Goal: Task Accomplishment & Management: Complete application form

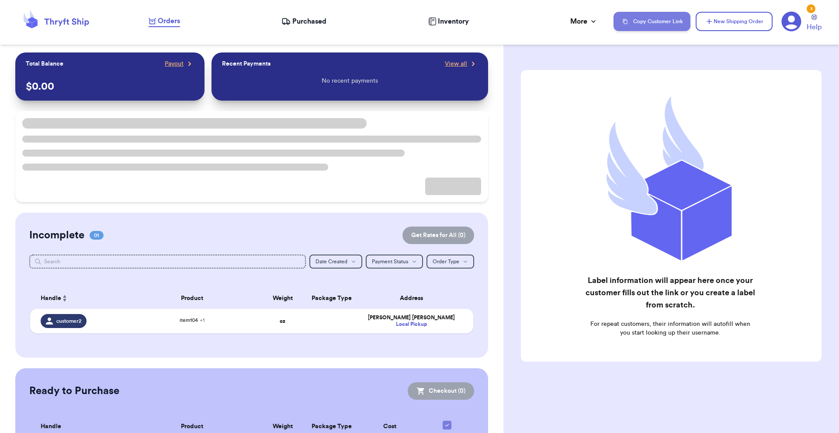
click at [648, 21] on button "Copy Customer Link" at bounding box center [652, 21] width 77 height 19
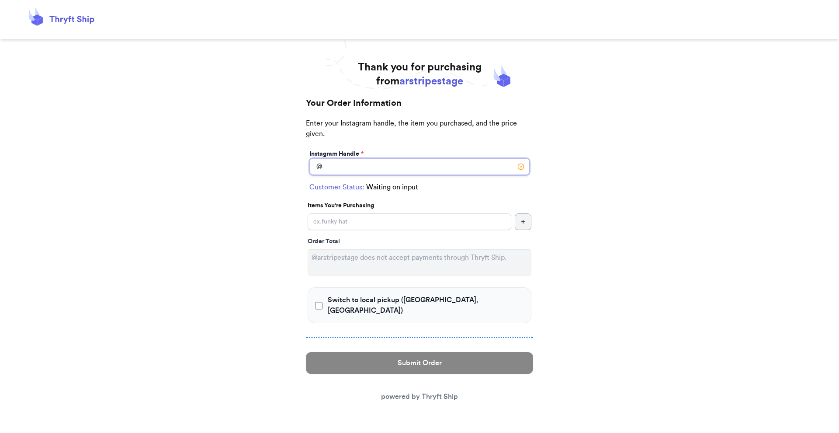
click at [378, 167] on input "Switch to local pickup (Lahore, AK)" at bounding box center [419, 166] width 220 height 17
type input "customer1"
checkbox input "true"
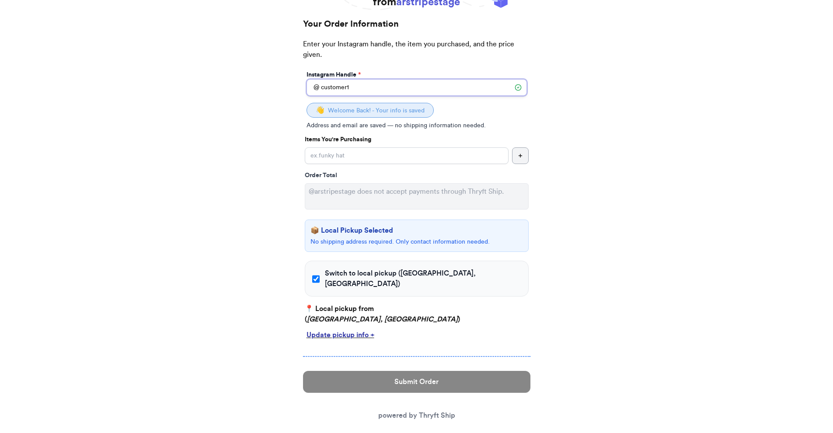
scroll to position [81, 0]
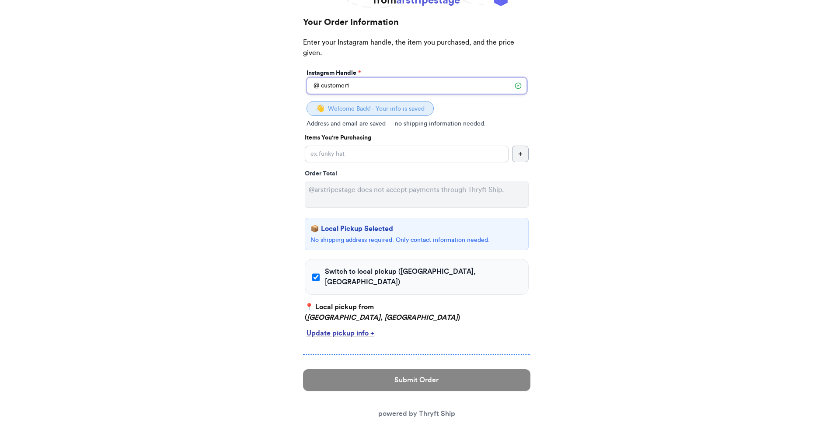
type input "customer1"
click at [361, 328] on div "Update pickup info +" at bounding box center [416, 333] width 220 height 10
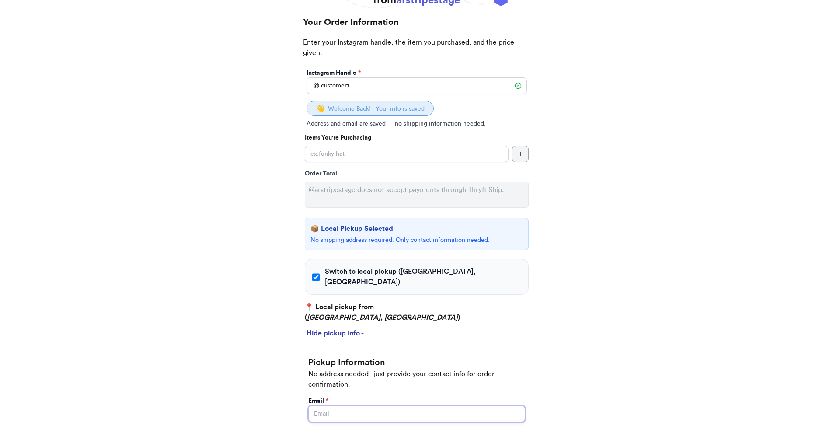
click at [365, 405] on input "Switch to local pickup (Lahore, AK)" at bounding box center [416, 413] width 217 height 17
type input "abdul@thryftship.com"
type input "Ross"
type input "Geller"
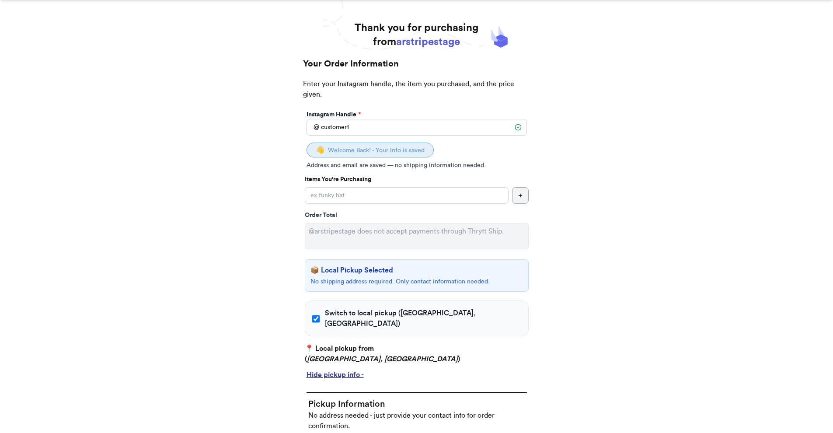
scroll to position [0, 0]
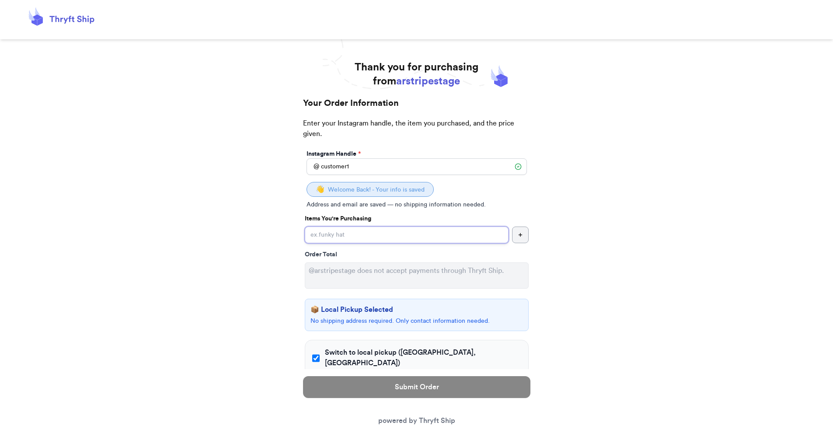
click at [372, 231] on input "Switch to local pickup (Lahore, AK)" at bounding box center [407, 234] width 204 height 17
type input "item 1"
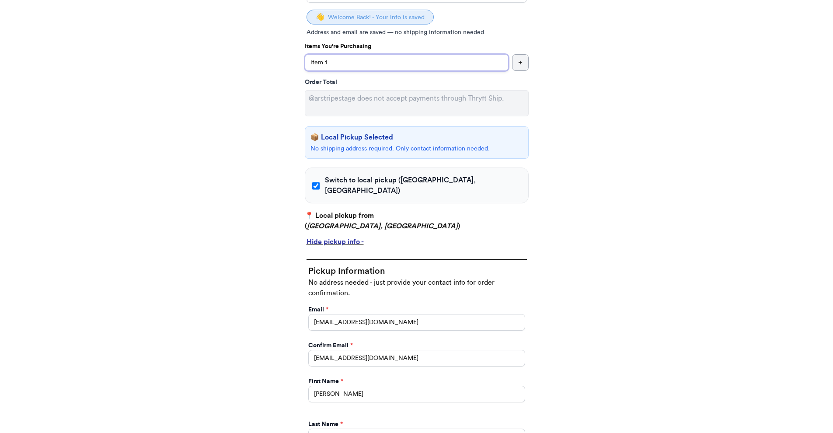
scroll to position [274, 0]
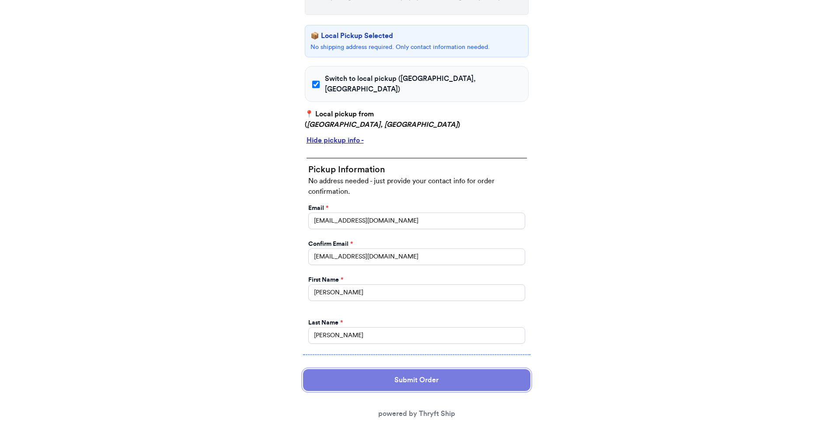
click at [443, 369] on button "Submit Order" at bounding box center [416, 380] width 227 height 22
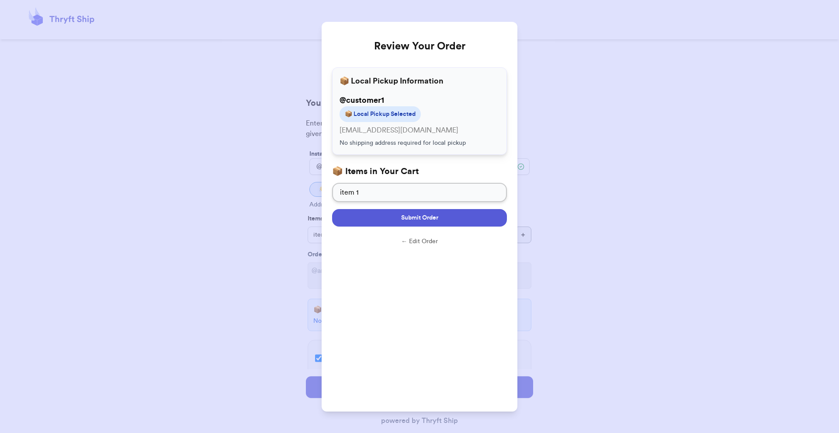
click at [451, 222] on button "Submit Order" at bounding box center [419, 217] width 175 height 17
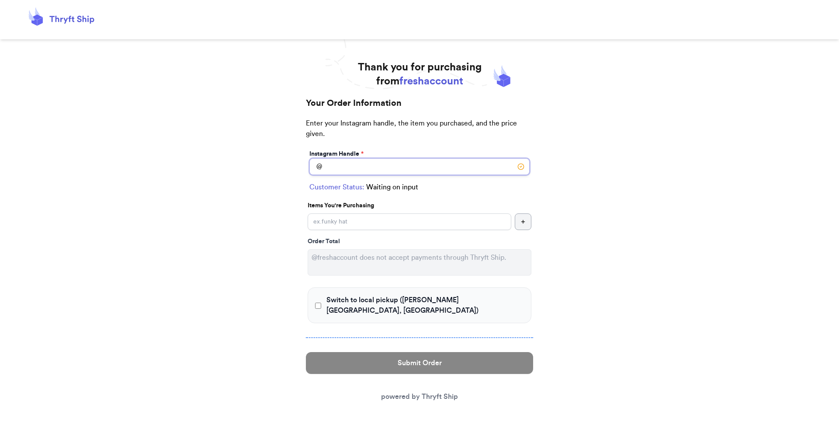
click at [438, 168] on input "Switch to local pickup (Johns Creek, GA)" at bounding box center [419, 166] width 220 height 17
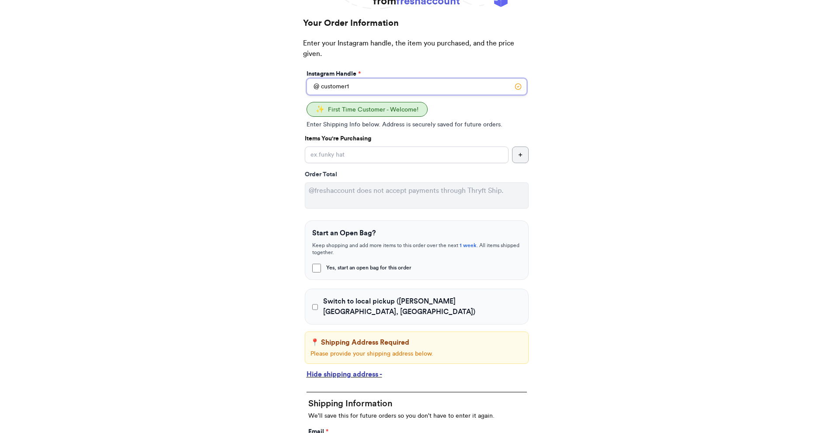
scroll to position [36, 0]
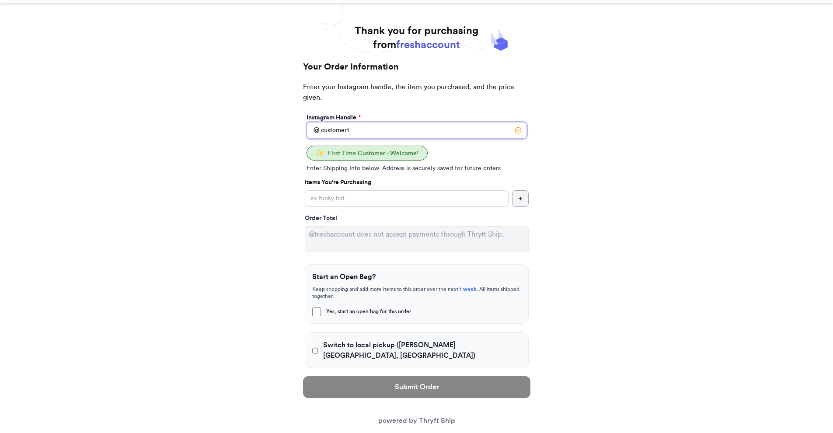
type input "customer1"
click at [472, 198] on input "Yes, start an open bag for this order" at bounding box center [407, 198] width 204 height 17
type input "Item101"
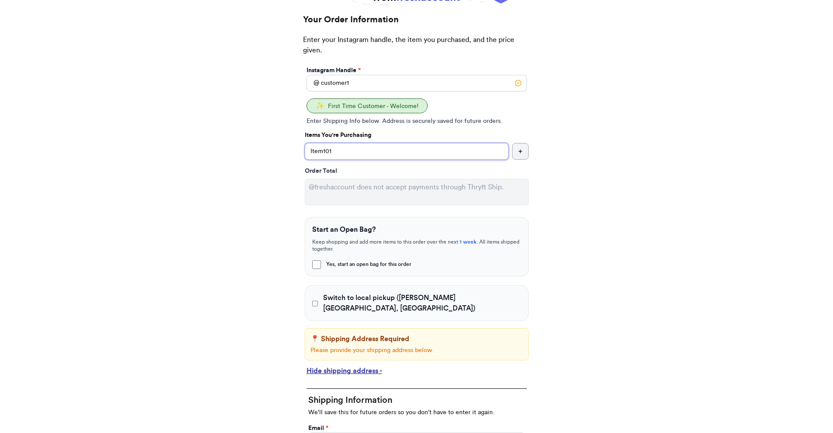
scroll to position [248, 0]
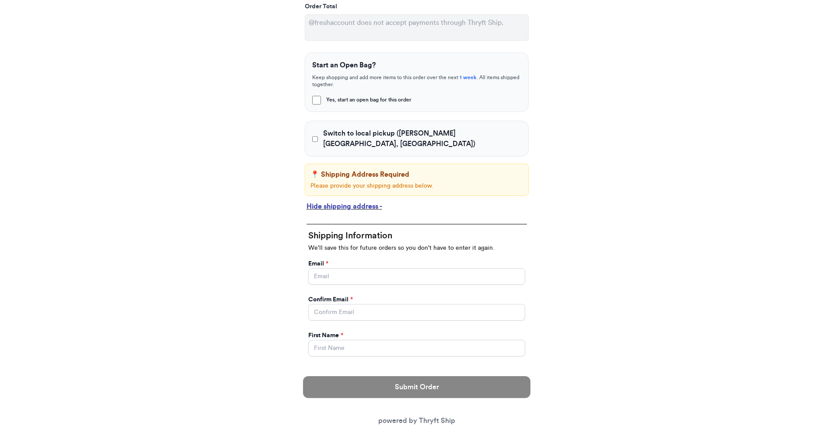
click at [323, 135] on label "Switch to local pickup (Johns Creek, GA)" at bounding box center [416, 138] width 209 height 21
click at [318, 135] on input "Switch to local pickup (Johns Creek, GA)" at bounding box center [315, 139] width 6 height 9
checkbox input "true"
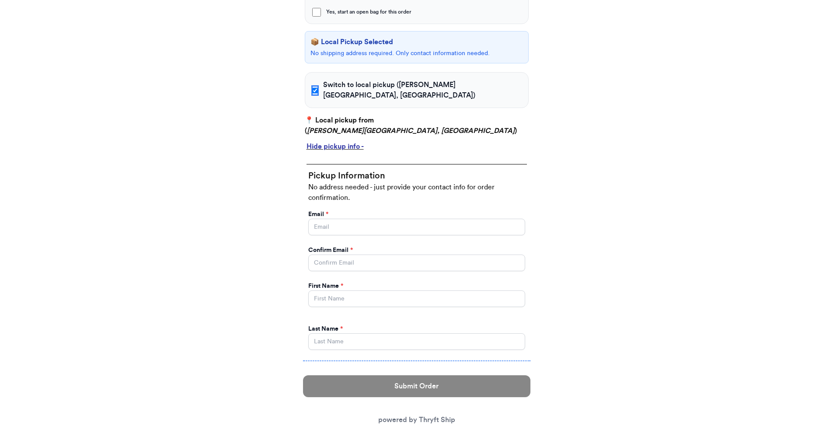
scroll to position [336, 0]
click at [374, 218] on input "Yes, start an open bag for this order" at bounding box center [416, 226] width 217 height 17
type input "abdul@thryftship.com"
type input "Ross"
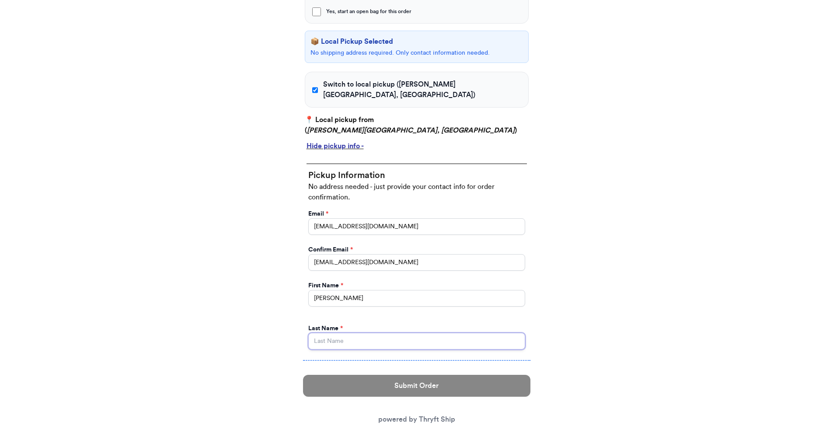
type input "Geller"
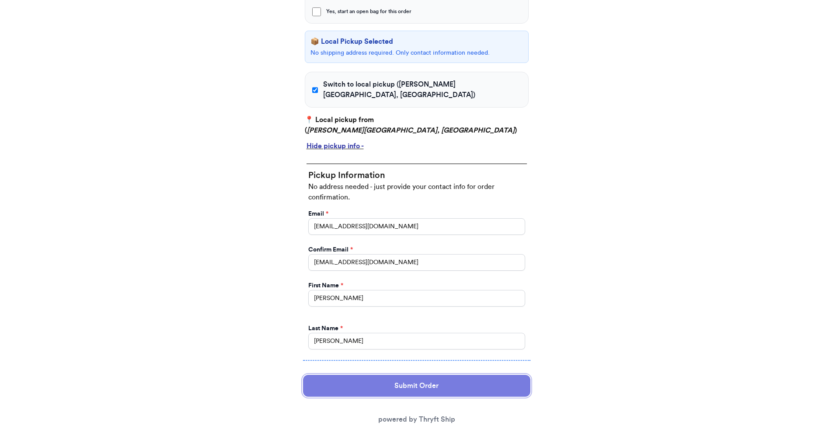
click at [423, 378] on button "Submit Order" at bounding box center [416, 386] width 227 height 22
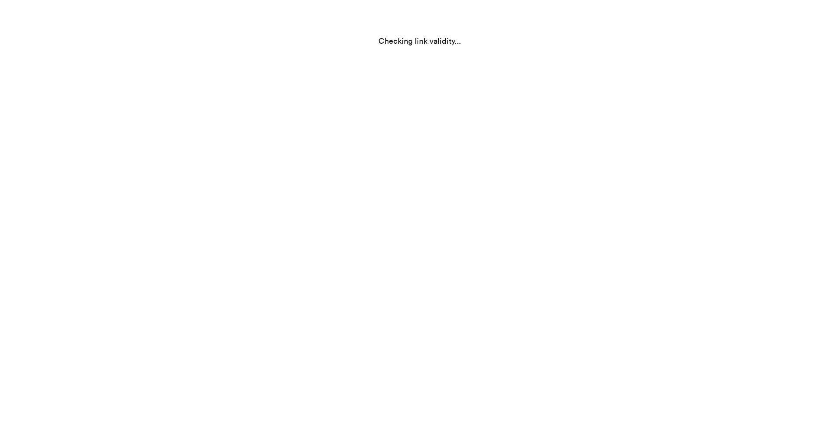
scroll to position [0, 0]
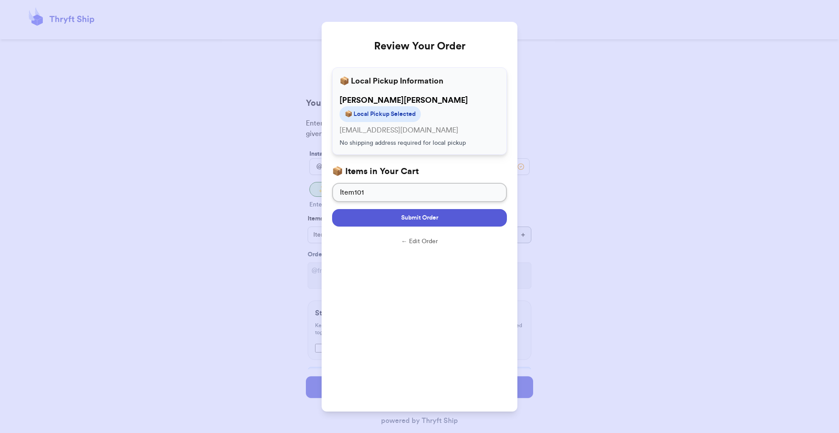
click at [434, 214] on span "Submit Order" at bounding box center [419, 217] width 37 height 9
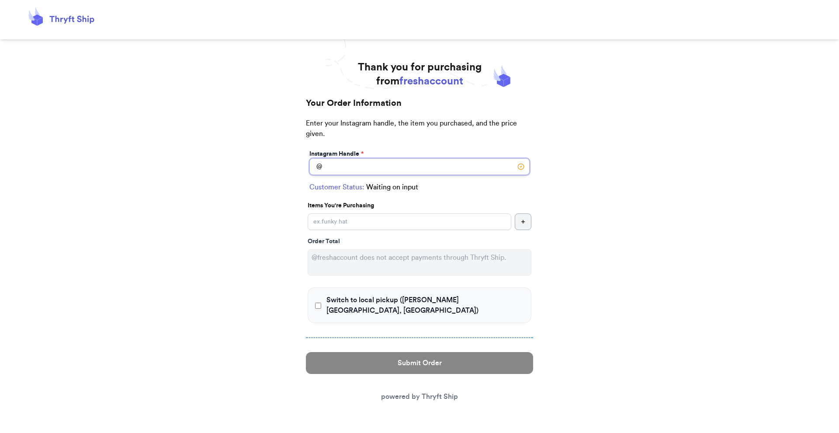
click at [350, 169] on input "Switch to local pickup ([PERSON_NAME][GEOGRAPHIC_DATA], [GEOGRAPHIC_DATA])" at bounding box center [419, 166] width 220 height 17
type input "customer1"
checkbox input "true"
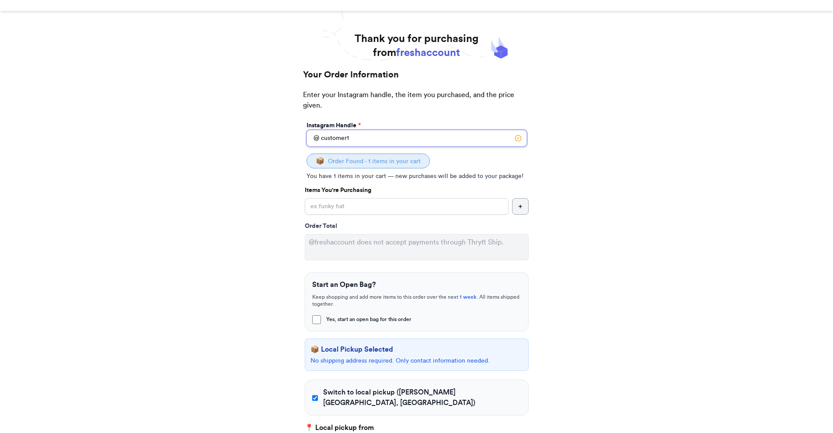
scroll to position [45, 0]
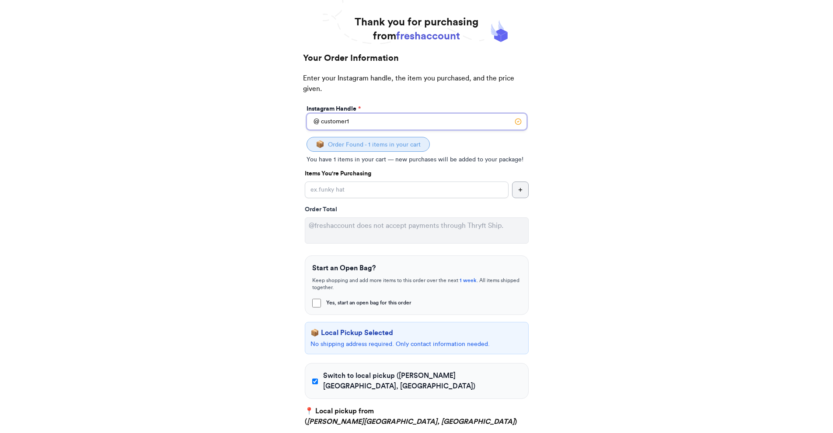
type input "customer1"
click at [365, 186] on input "Yes, start an open bag for this order" at bounding box center [407, 189] width 204 height 17
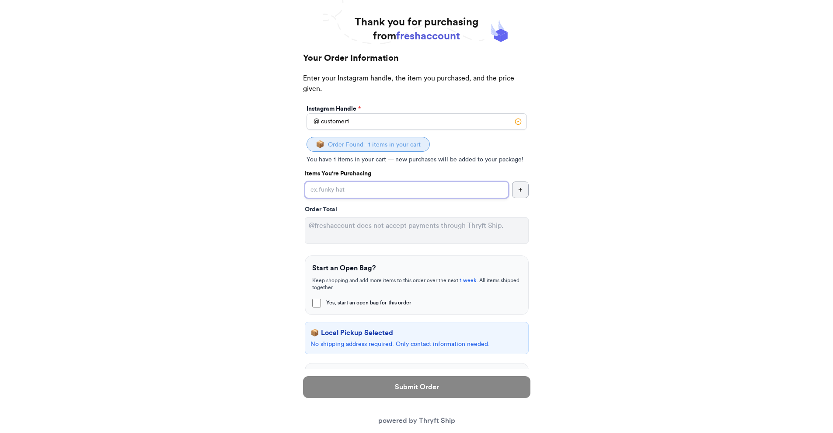
type input "Hat 2"
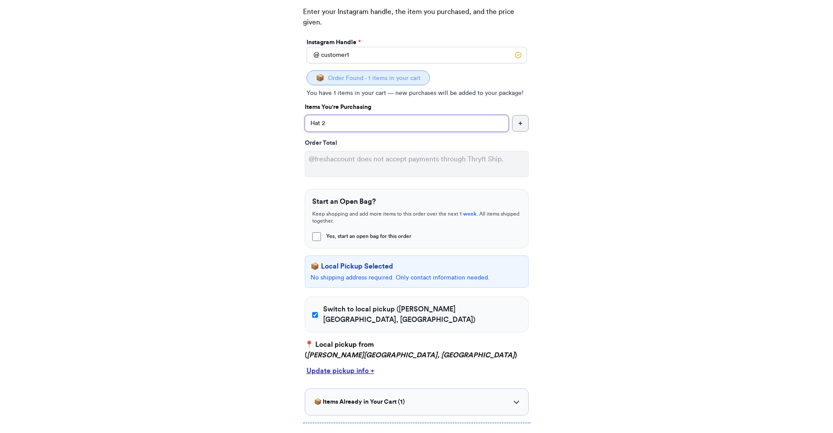
scroll to position [180, 0]
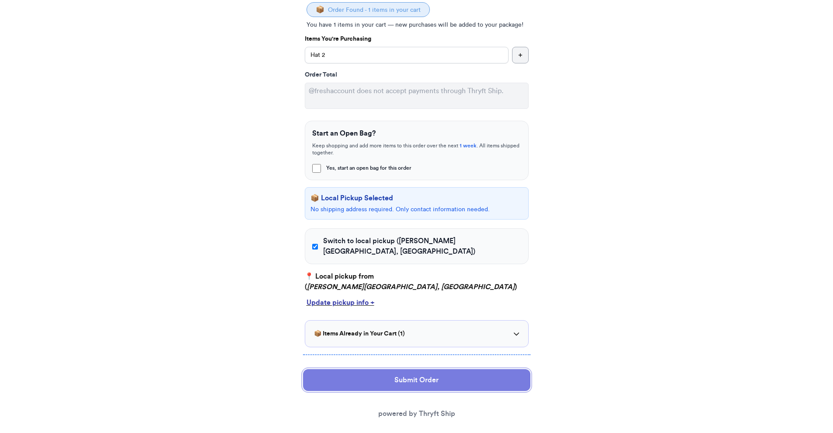
click at [427, 373] on button "Submit Order" at bounding box center [416, 380] width 227 height 22
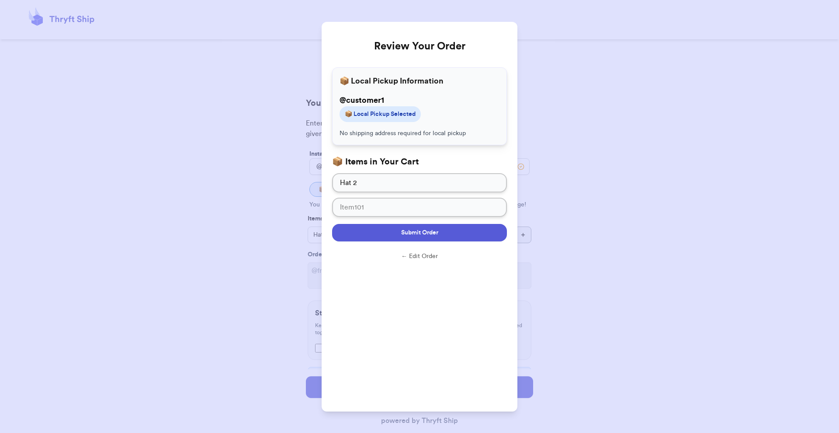
click at [418, 231] on span "Submit Order" at bounding box center [419, 232] width 37 height 9
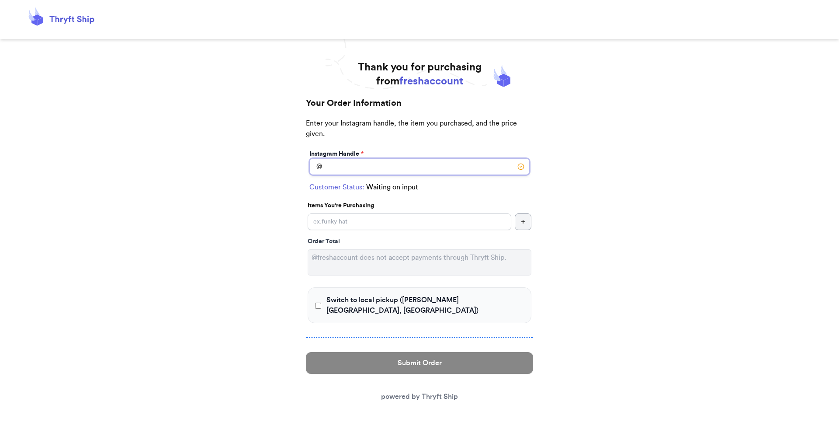
click at [357, 165] on input "Switch to local pickup ([PERSON_NAME][GEOGRAPHIC_DATA], [GEOGRAPHIC_DATA])" at bounding box center [419, 166] width 220 height 17
type input "customer1"
checkbox input "true"
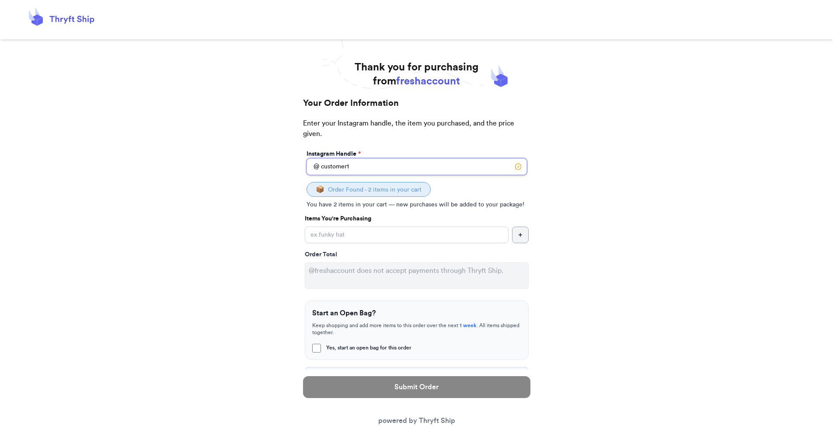
type input "customer1"
click at [435, 237] on input "Yes, start an open bag for this order" at bounding box center [407, 234] width 204 height 17
type input "Item101"
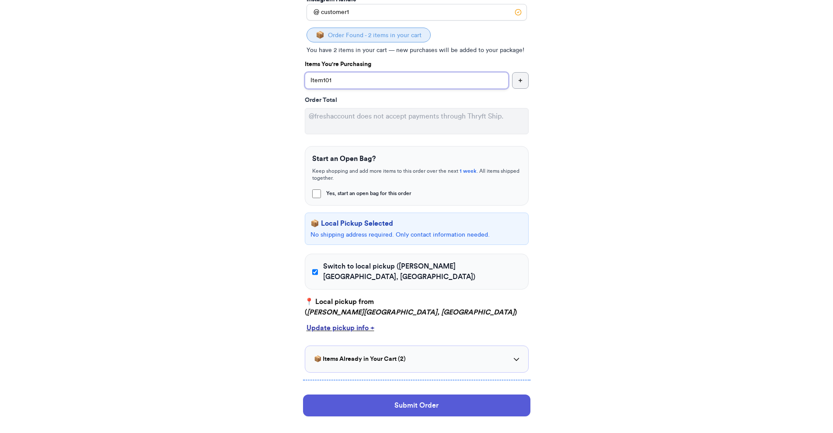
scroll to position [180, 0]
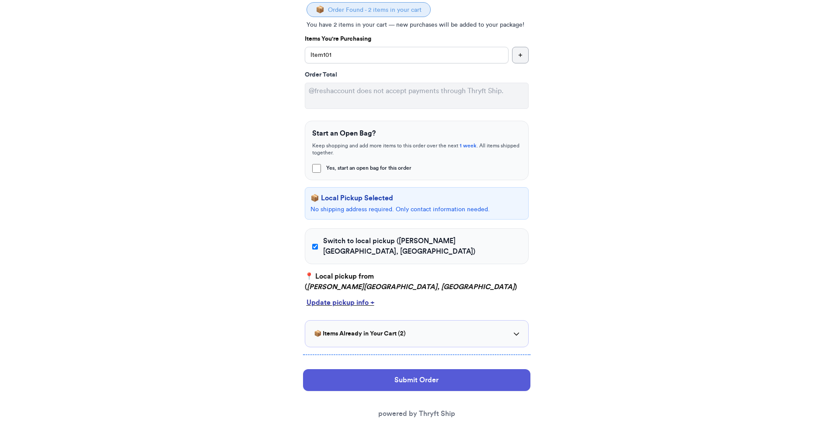
click at [359, 297] on div "Update pickup info +" at bounding box center [416, 302] width 220 height 10
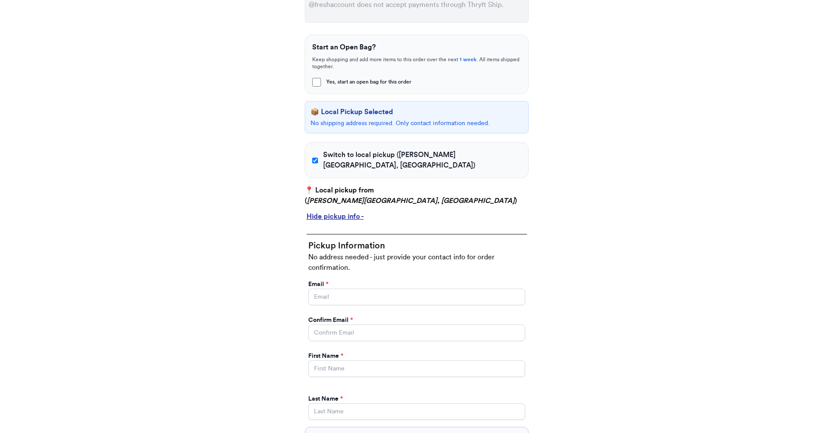
scroll to position [372, 0]
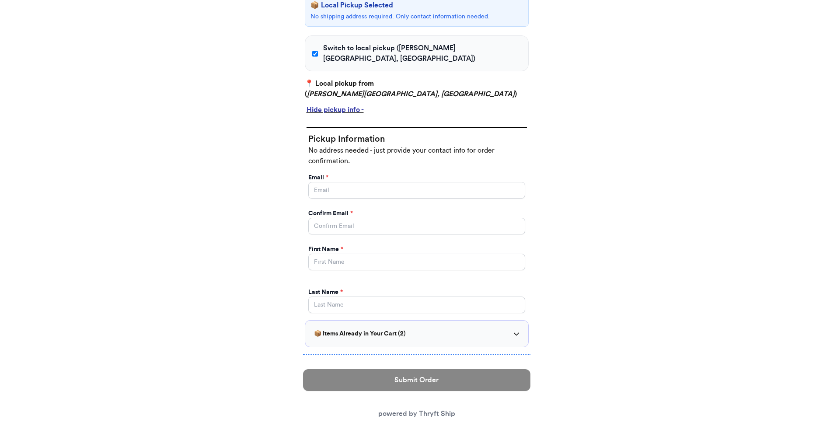
click at [352, 104] on div "Hide pickup info -" at bounding box center [416, 109] width 220 height 10
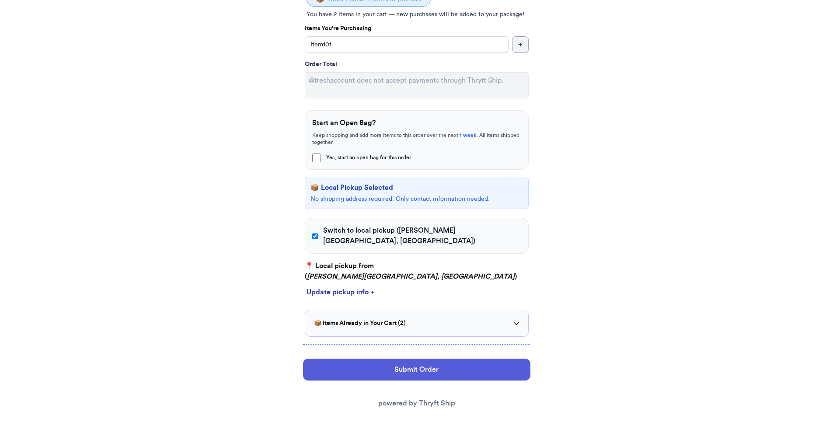
scroll to position [180, 0]
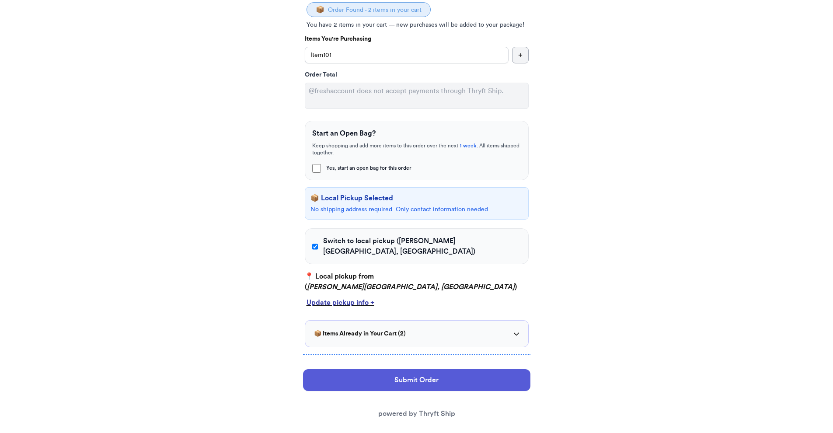
click at [339, 243] on span "Switch to local pickup ([PERSON_NAME][GEOGRAPHIC_DATA], [GEOGRAPHIC_DATA])" at bounding box center [422, 246] width 198 height 21
click at [318, 243] on input "Switch to local pickup ([PERSON_NAME][GEOGRAPHIC_DATA], [GEOGRAPHIC_DATA])" at bounding box center [315, 246] width 6 height 9
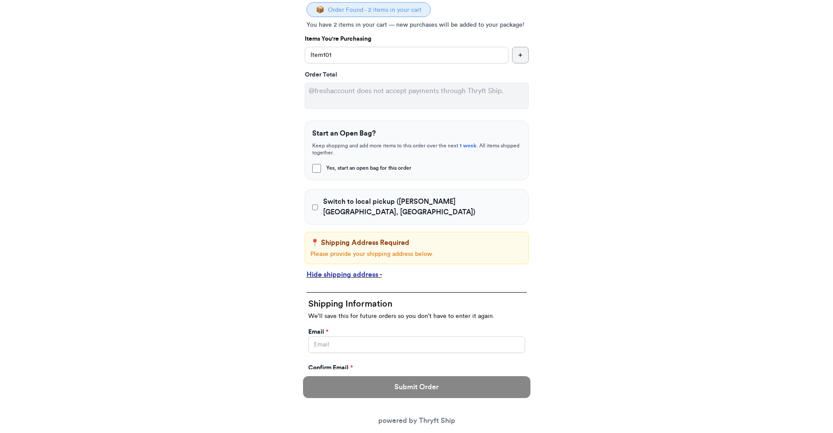
click at [351, 202] on span "Switch to local pickup ([PERSON_NAME][GEOGRAPHIC_DATA], [GEOGRAPHIC_DATA])" at bounding box center [422, 206] width 198 height 21
click at [318, 203] on input "Switch to local pickup ([PERSON_NAME][GEOGRAPHIC_DATA], [GEOGRAPHIC_DATA])" at bounding box center [315, 207] width 6 height 9
checkbox input "true"
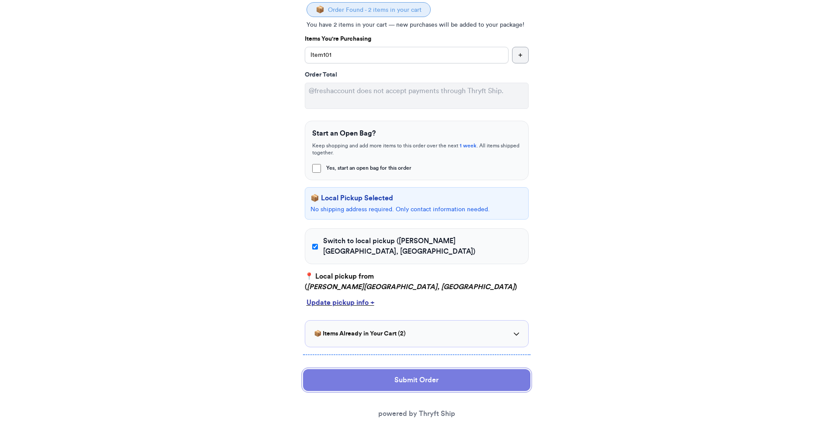
click at [423, 374] on button "Submit Order" at bounding box center [416, 380] width 227 height 22
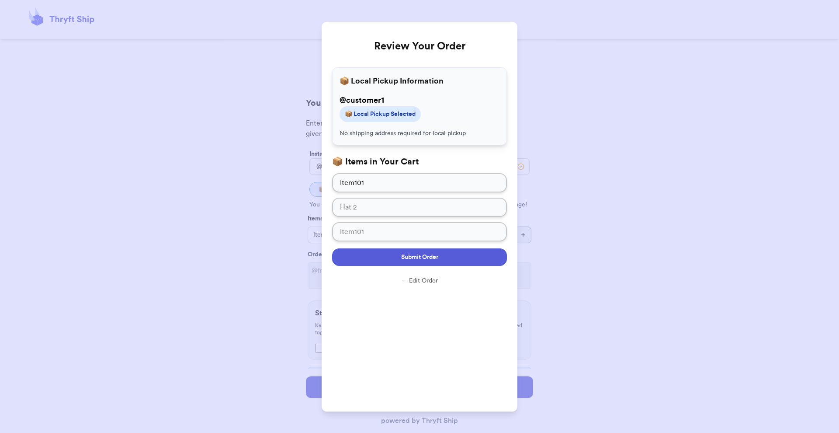
click at [429, 253] on span "Submit Order" at bounding box center [419, 257] width 37 height 9
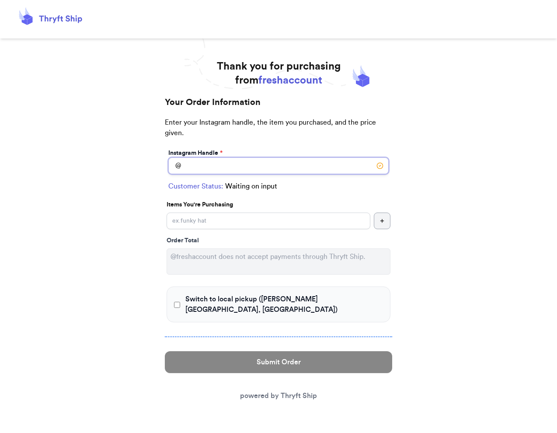
click at [302, 163] on input "Switch to local pickup ([PERSON_NAME][GEOGRAPHIC_DATA], [GEOGRAPHIC_DATA])" at bounding box center [278, 165] width 220 height 17
paste input "firsttime2"
type input "firsttime2"
checkbox input "true"
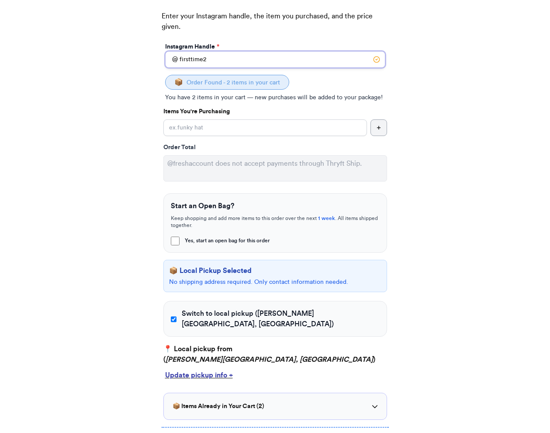
scroll to position [108, 0]
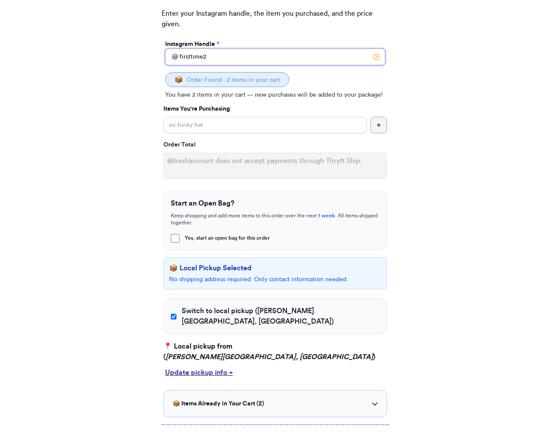
type input "firsttime2"
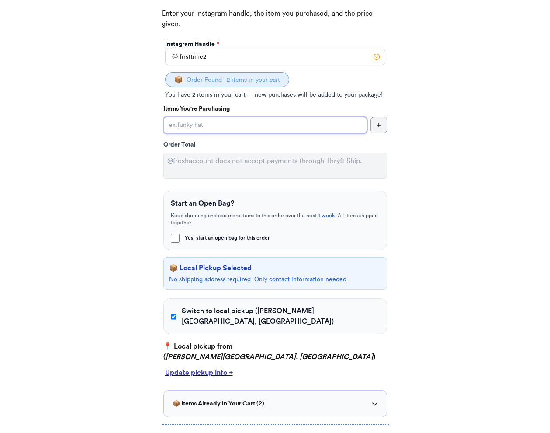
click at [285, 123] on input "Yes, start an open bag for this order" at bounding box center [265, 125] width 204 height 17
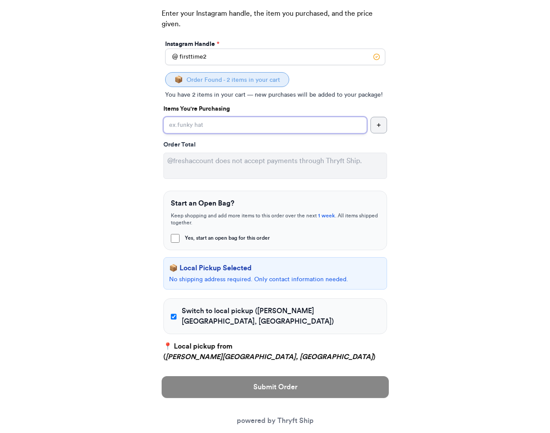
type input "Hat 2"
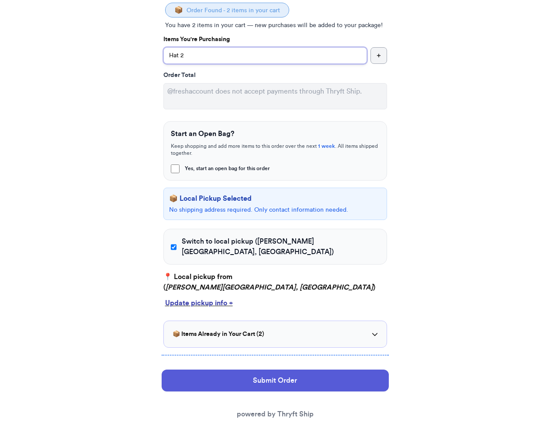
scroll to position [178, 0]
click at [223, 297] on div "Update pickup info +" at bounding box center [275, 302] width 220 height 10
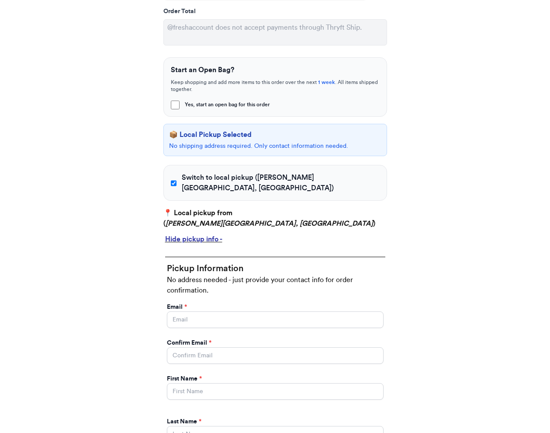
scroll to position [371, 0]
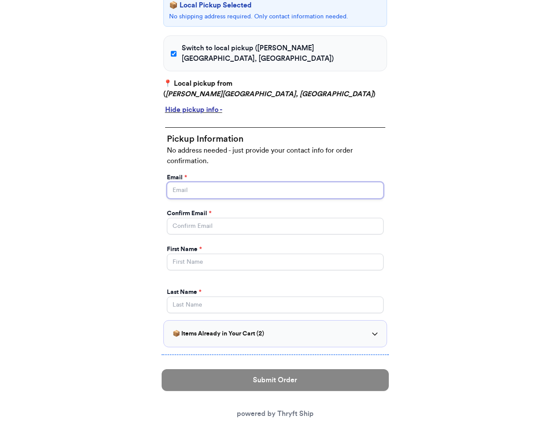
click at [254, 182] on input "Yes, start an open bag for this order" at bounding box center [275, 190] width 217 height 17
type input "[EMAIL_ADDRESS][DOMAIN_NAME]"
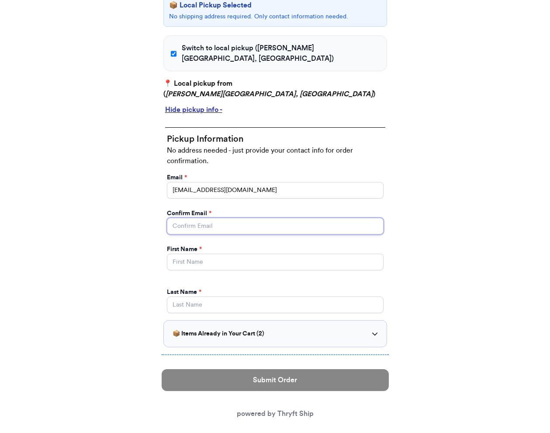
type input "[EMAIL_ADDRESS][DOMAIN_NAME]"
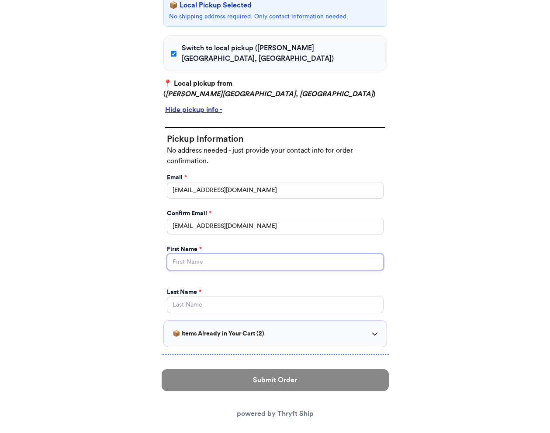
type input "[PERSON_NAME]"
type input "Rehman"
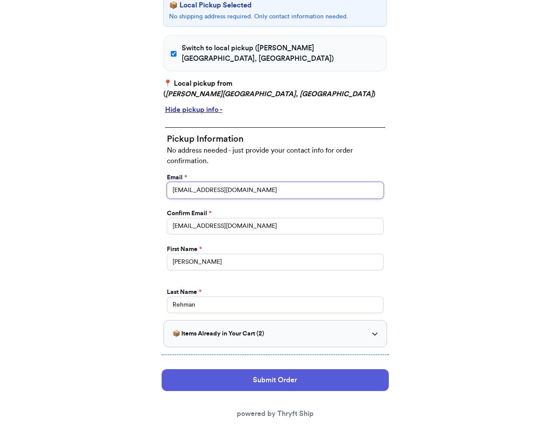
click at [214, 182] on input "[EMAIL_ADDRESS][DOMAIN_NAME]" at bounding box center [275, 190] width 217 height 17
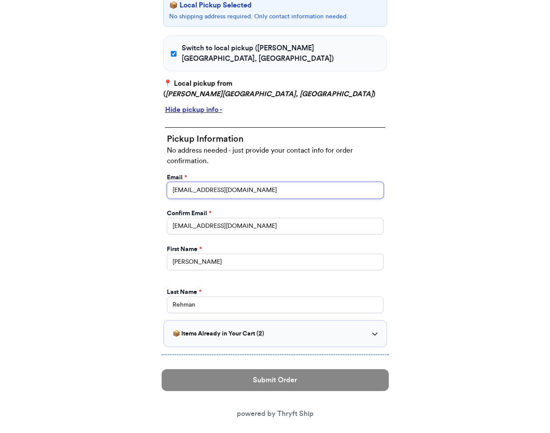
type input "[EMAIL_ADDRESS][DOMAIN_NAME]"
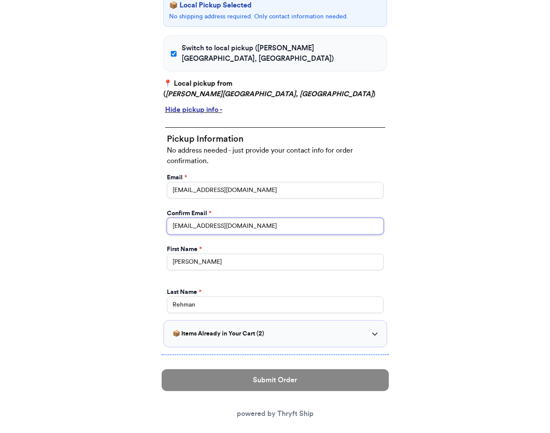
click at [214, 218] on input "[EMAIL_ADDRESS][DOMAIN_NAME]" at bounding box center [275, 226] width 217 height 17
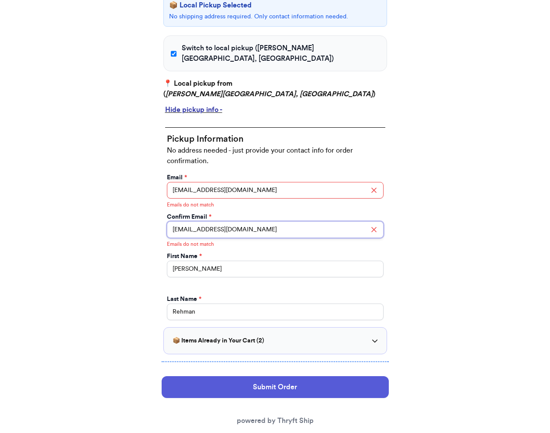
type input "[EMAIL_ADDRESS][DOMAIN_NAME]"
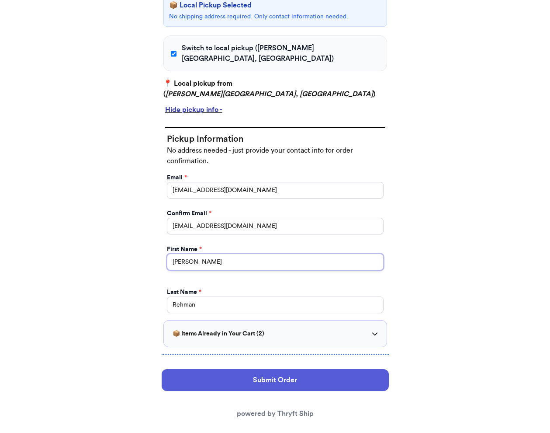
click at [233, 257] on input "[PERSON_NAME]" at bounding box center [275, 261] width 217 height 17
type input "[PERSON_NAME]"
click at [229, 299] on input "Rehman" at bounding box center [275, 304] width 217 height 17
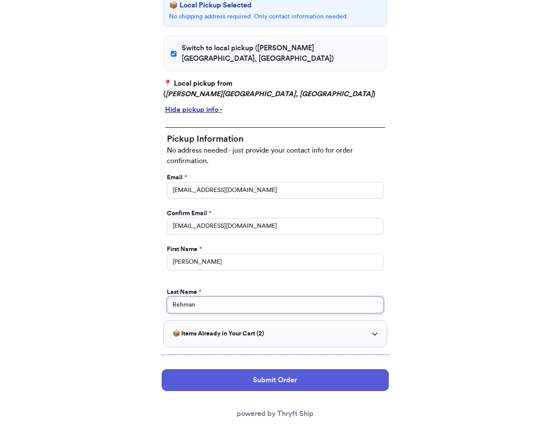
click at [229, 299] on input "Rehman" at bounding box center [275, 304] width 217 height 17
click at [226, 296] on input "Rehman" at bounding box center [275, 304] width 217 height 17
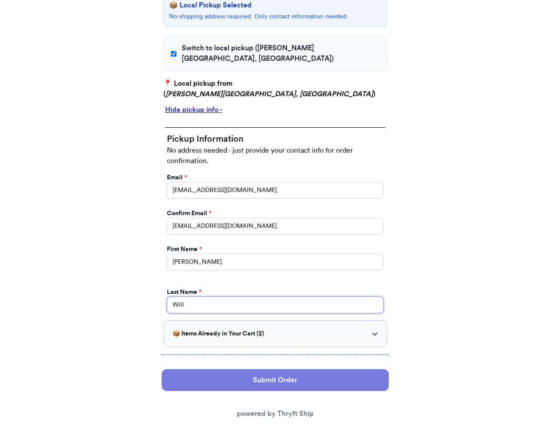
type input "Will"
click at [264, 372] on button "Submit Order" at bounding box center [275, 380] width 227 height 22
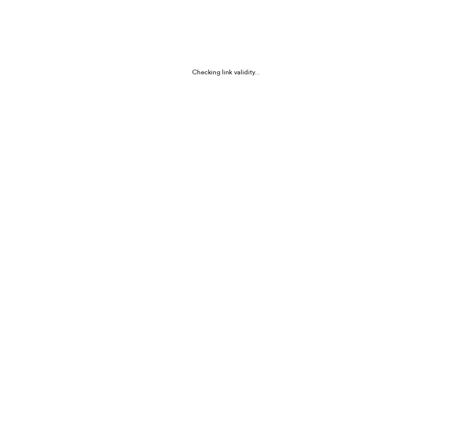
scroll to position [0, 0]
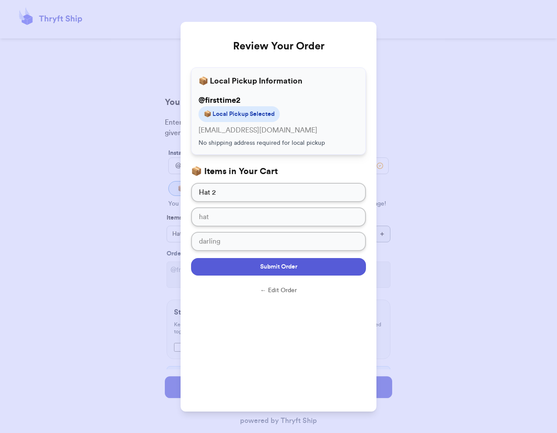
click at [287, 270] on span "Submit Order" at bounding box center [278, 266] width 37 height 9
